Goal: Task Accomplishment & Management: Manage account settings

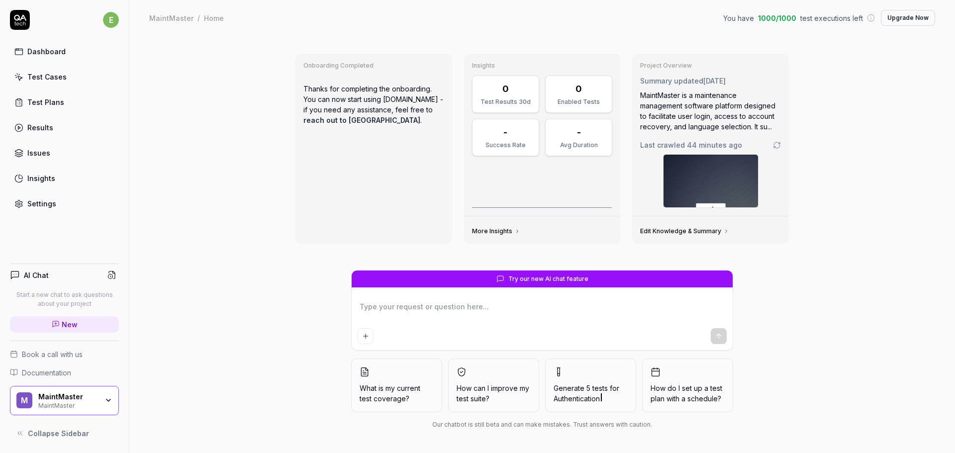
click at [182, 188] on div "Onboarding Completed Thanks for completing the onboarding. You can now start us…" at bounding box center [542, 244] width 826 height 417
click at [195, 187] on div "Onboarding Completed Thanks for completing the onboarding. You can now start us…" at bounding box center [542, 244] width 826 height 417
type textarea "*"
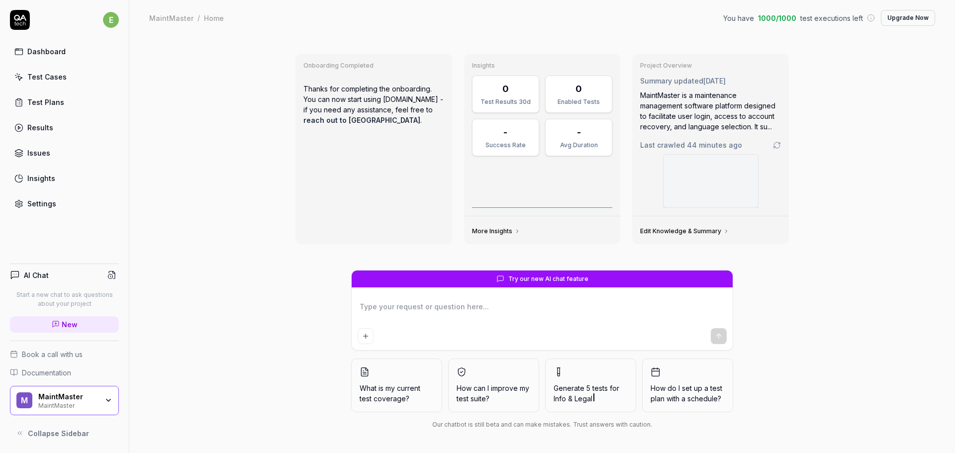
click at [116, 24] on html "e Dashboard Test Cases Test Plans Results Issues Insights Settings AI Chat Star…" at bounding box center [477, 226] width 955 height 453
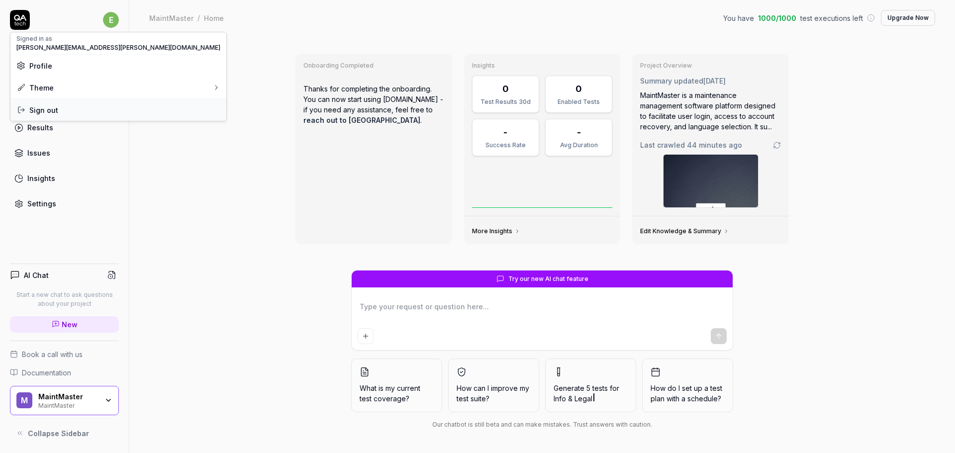
click at [79, 112] on span "Sign out" at bounding box center [118, 110] width 204 height 10
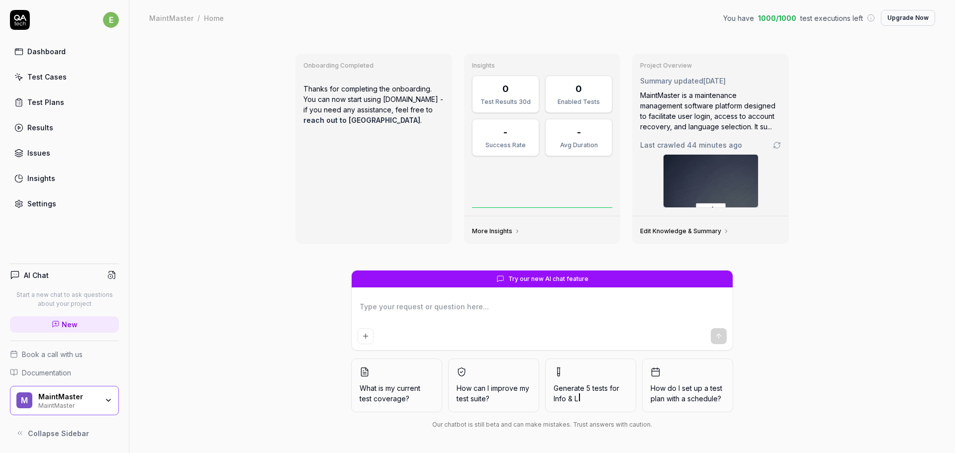
type textarea "*"
